Goal: Understand process/instructions

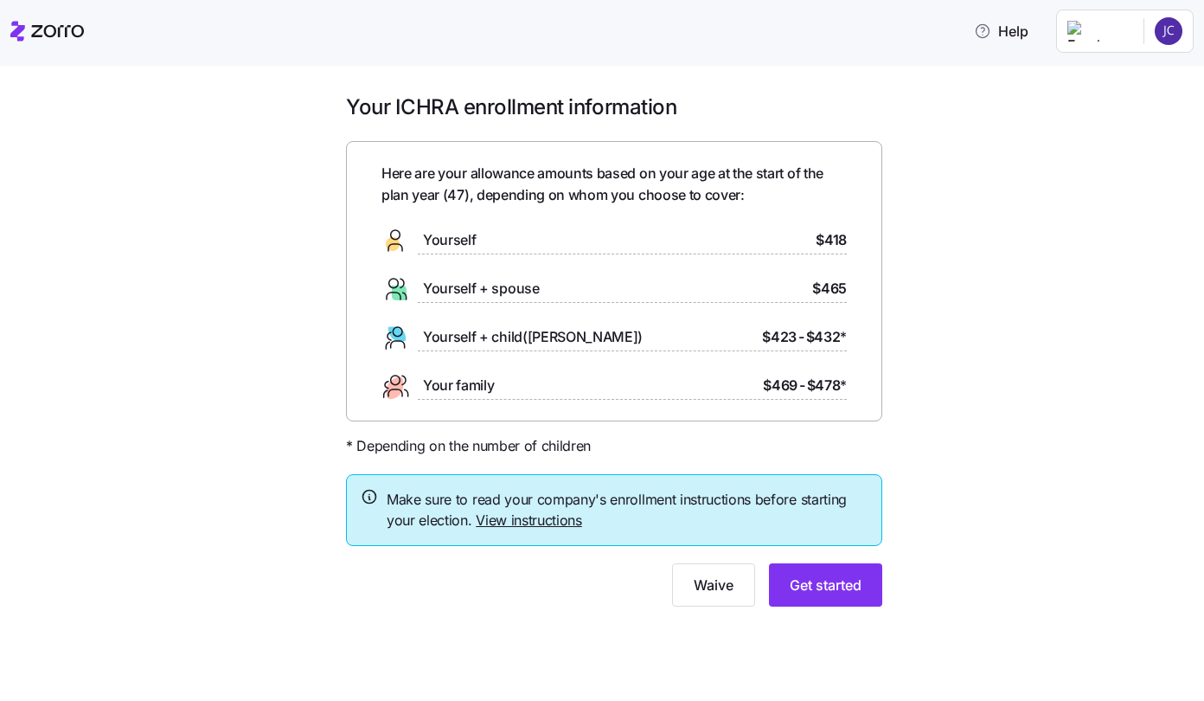
click at [503, 390] on div "Your family $469 - $478 *" at bounding box center [613, 386] width 465 height 28
click at [526, 520] on link "View instructions" at bounding box center [529, 519] width 106 height 17
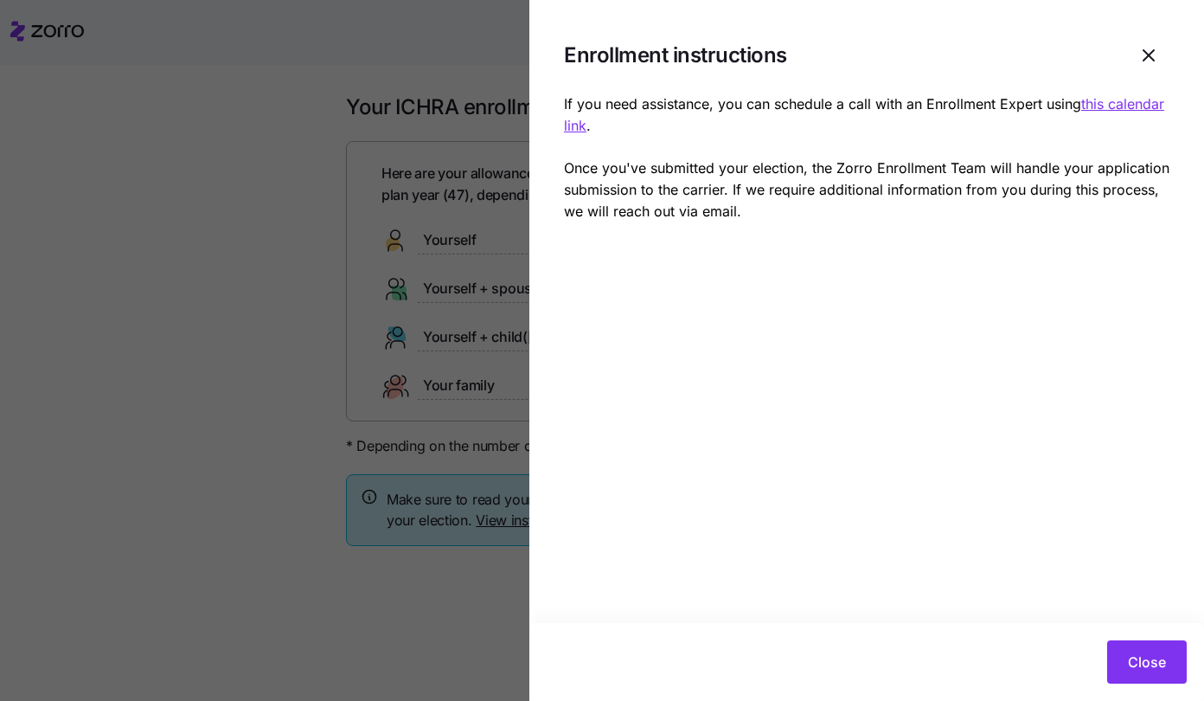
click at [246, 233] on div at bounding box center [602, 350] width 1204 height 701
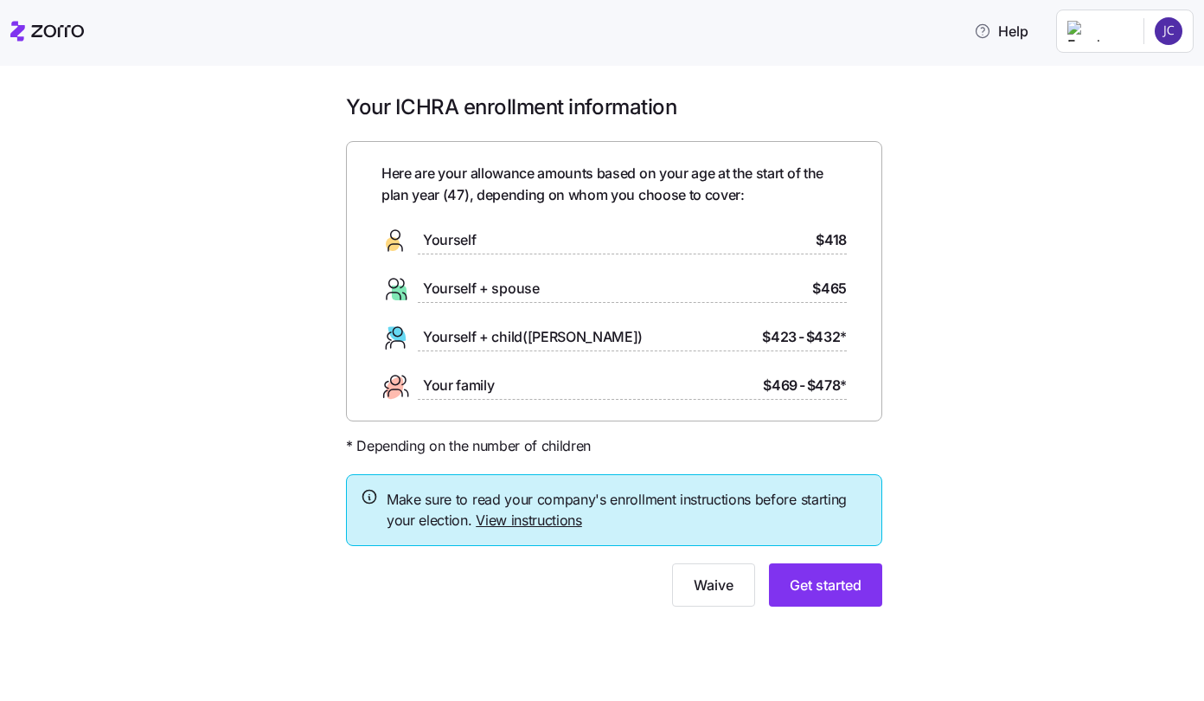
click at [205, 327] on div "Your ICHRA enrollment information Here are your allowance amounts based on your…" at bounding box center [613, 360] width 1131 height 534
